Goal: Task Accomplishment & Management: Use online tool/utility

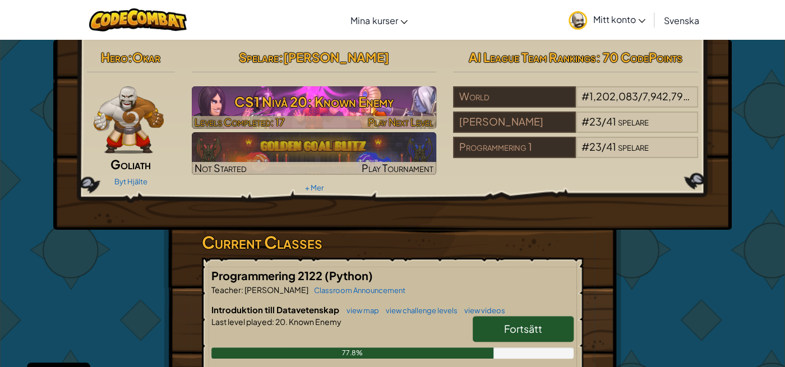
click at [253, 92] on h3 "CS1 Nivå 20: Known Enemy" at bounding box center [314, 101] width 245 height 25
select select "sv"
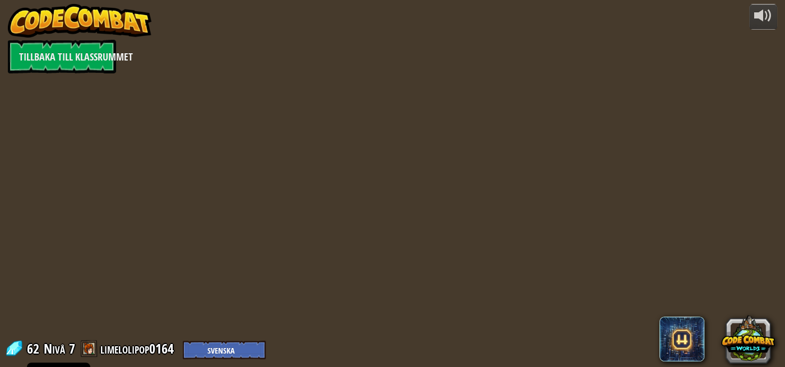
select select "sv"
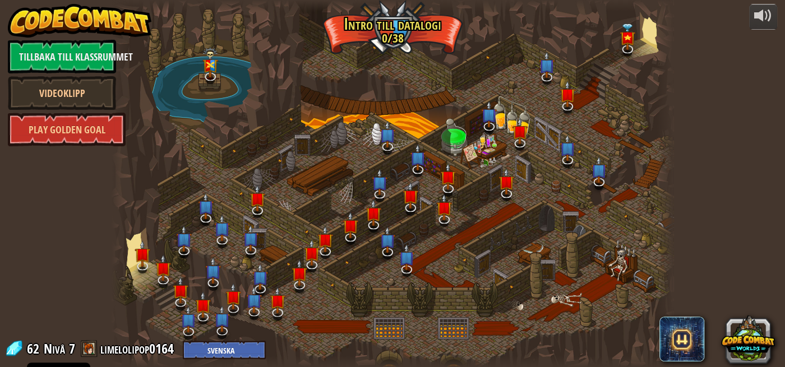
select select "sv"
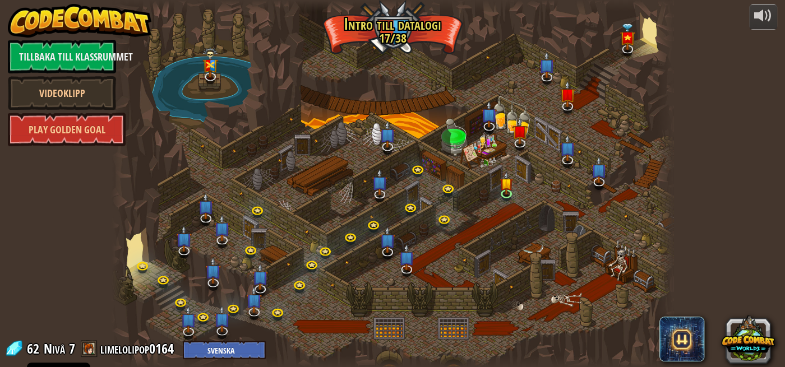
select select "sv"
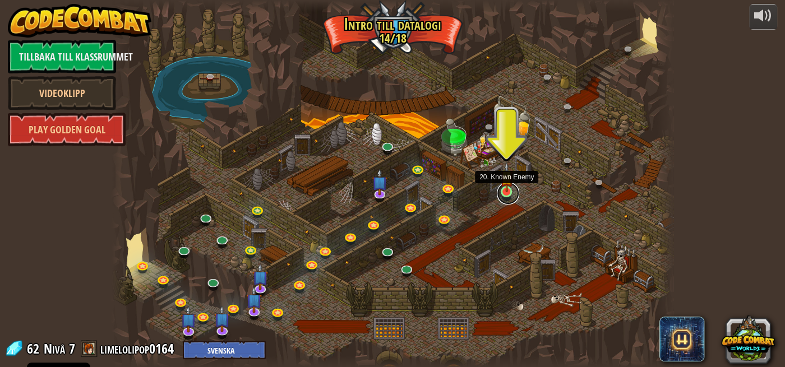
click at [511, 194] on link at bounding box center [508, 193] width 22 height 22
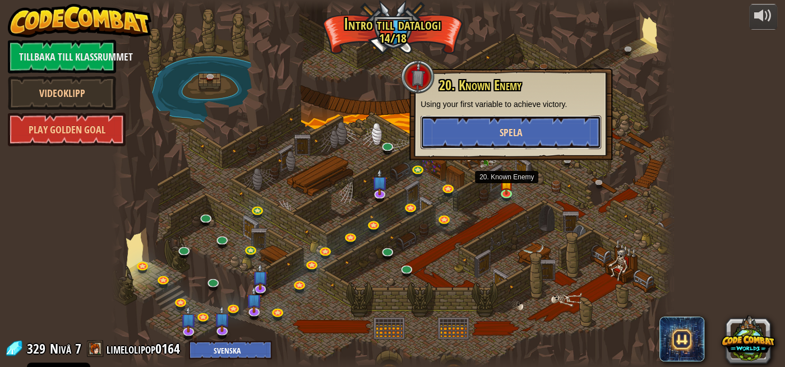
click at [513, 133] on span "Spela" at bounding box center [510, 133] width 23 height 14
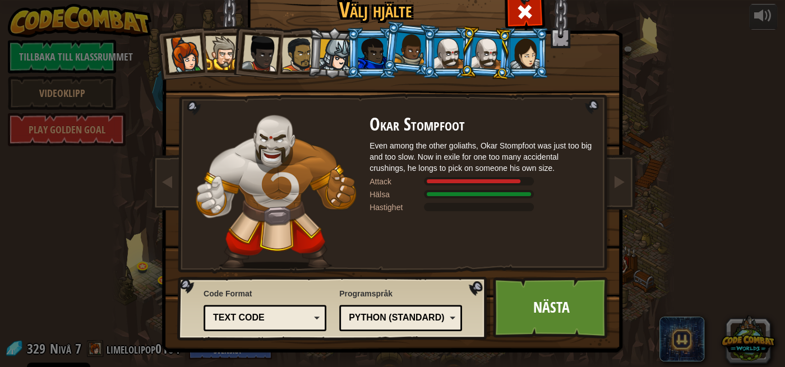
click at [416, 313] on div "Python (Standard)" at bounding box center [397, 318] width 97 height 13
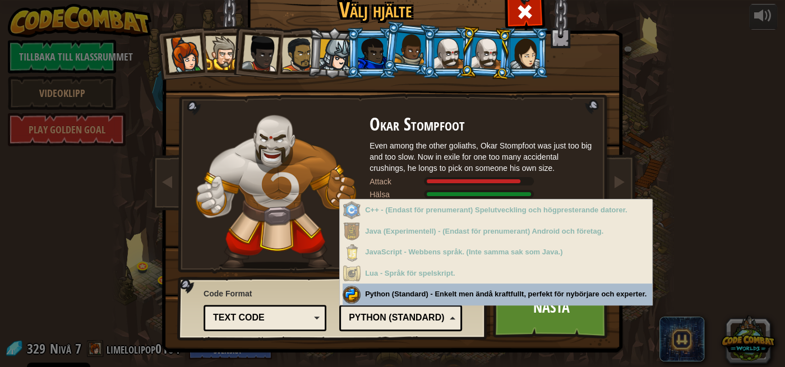
click at [416, 313] on div "Python (Standard)" at bounding box center [397, 318] width 97 height 13
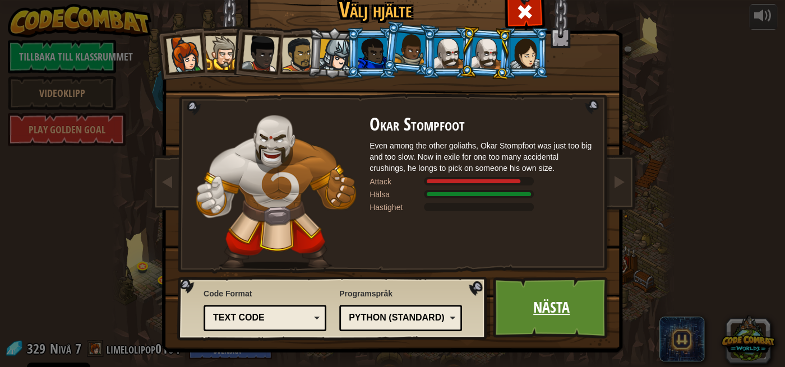
click at [550, 291] on link "Nästa" at bounding box center [551, 308] width 117 height 62
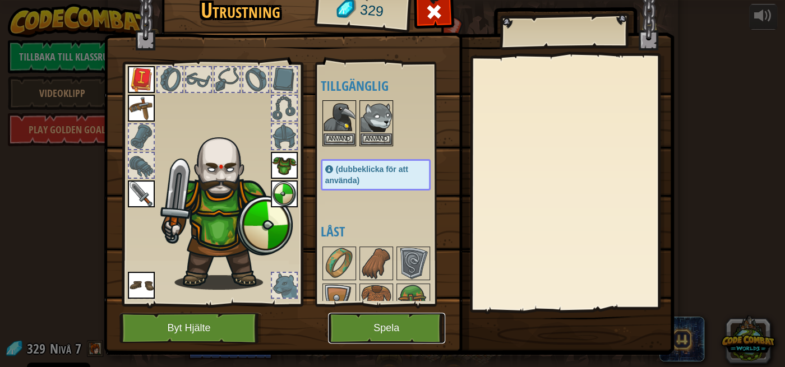
click at [359, 330] on button "Spela" at bounding box center [386, 328] width 117 height 31
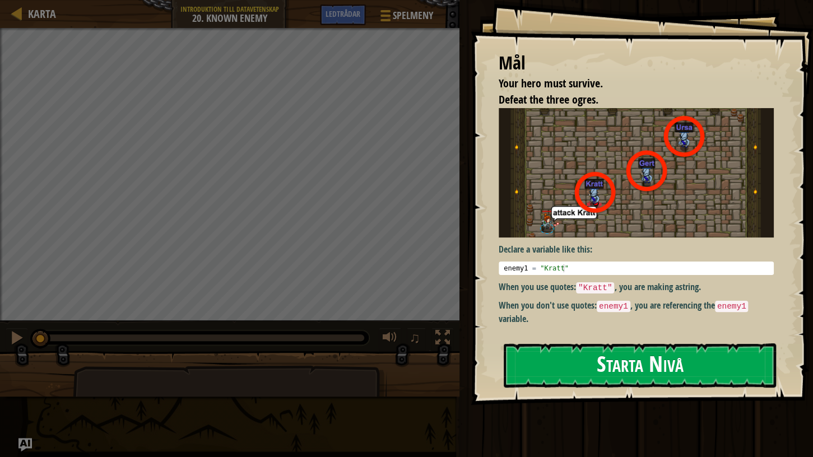
click at [578, 367] on button "Starta Nivå" at bounding box center [640, 366] width 272 height 44
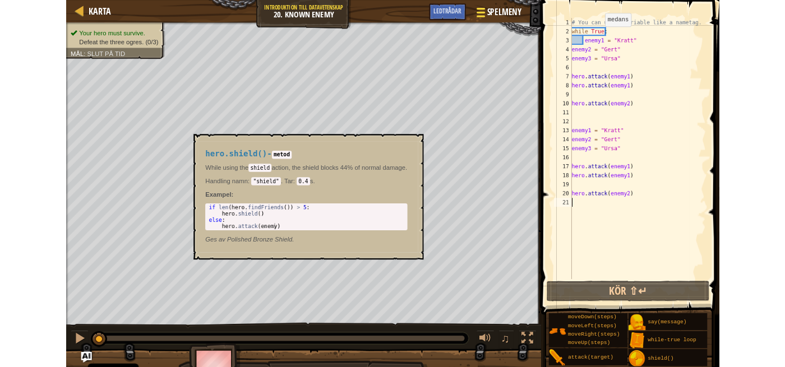
scroll to position [5, 0]
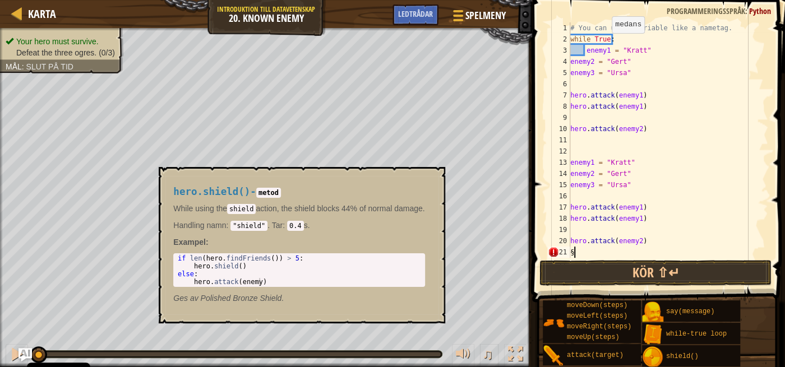
type textarea "§"
